Goal: Register for event/course

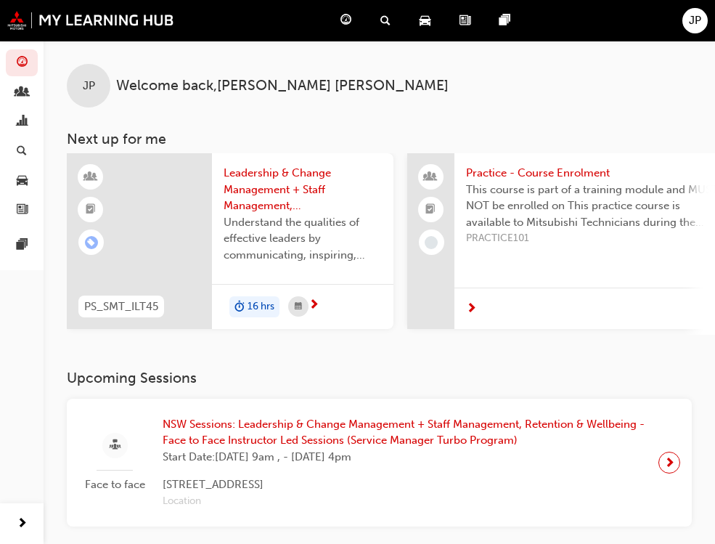
click at [253, 198] on span "Leadership & Change Management + Staff Management, Retention & Wellbeing - Face…" at bounding box center [303, 189] width 158 height 49
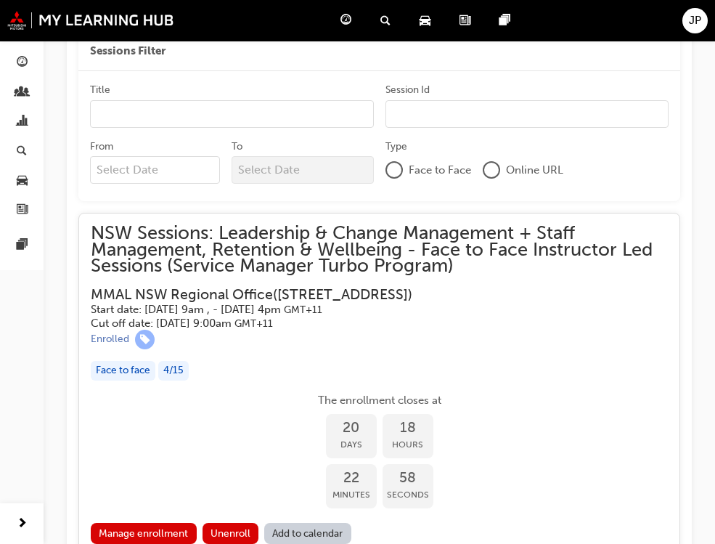
scroll to position [1566, 0]
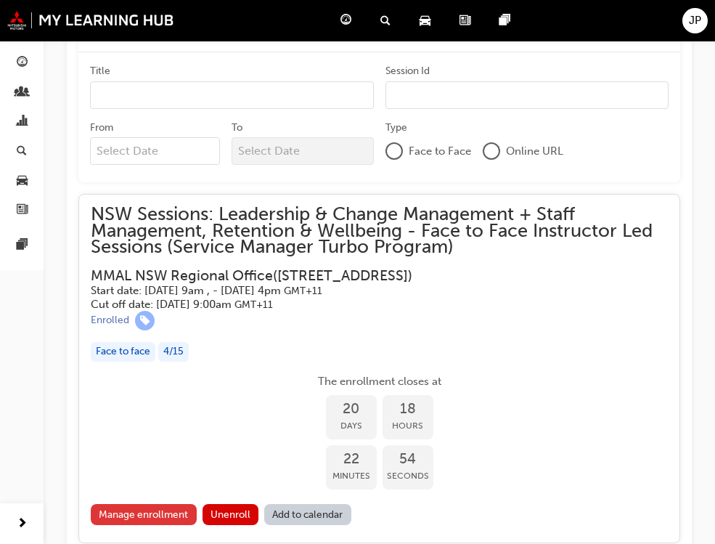
click at [113, 504] on link "Manage enrollment" at bounding box center [144, 514] width 106 height 21
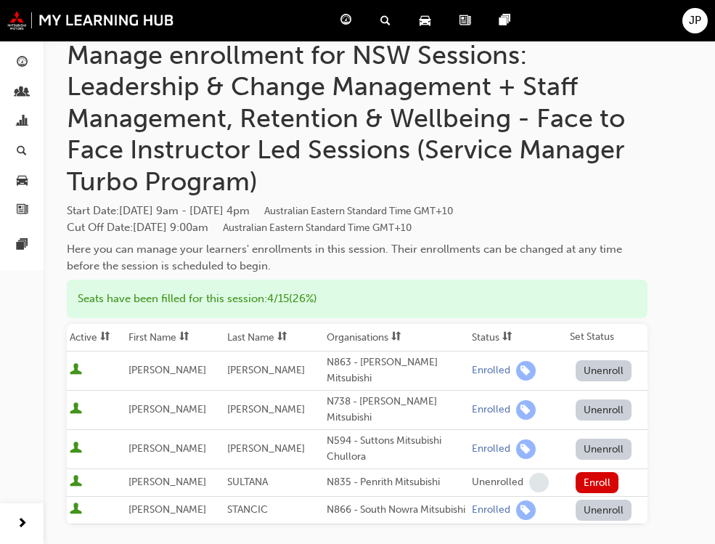
scroll to position [145, 0]
